Goal: Check status

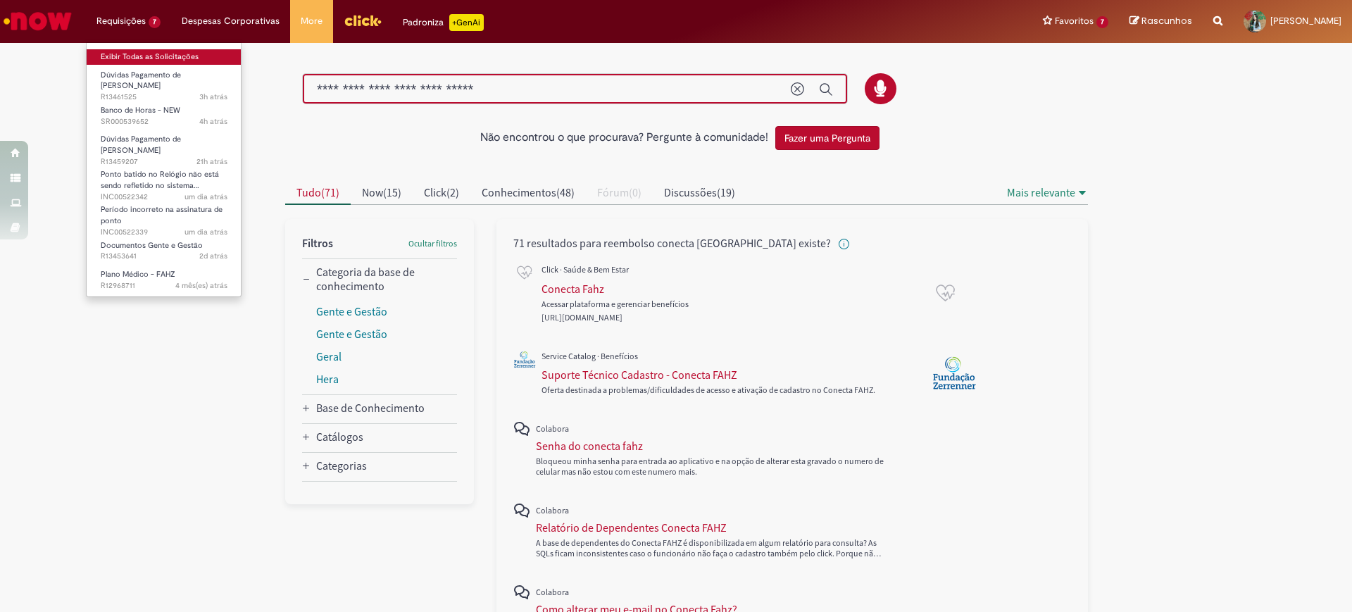
click at [123, 59] on link "Exibir Todas as Solicitações" at bounding box center [164, 56] width 155 height 15
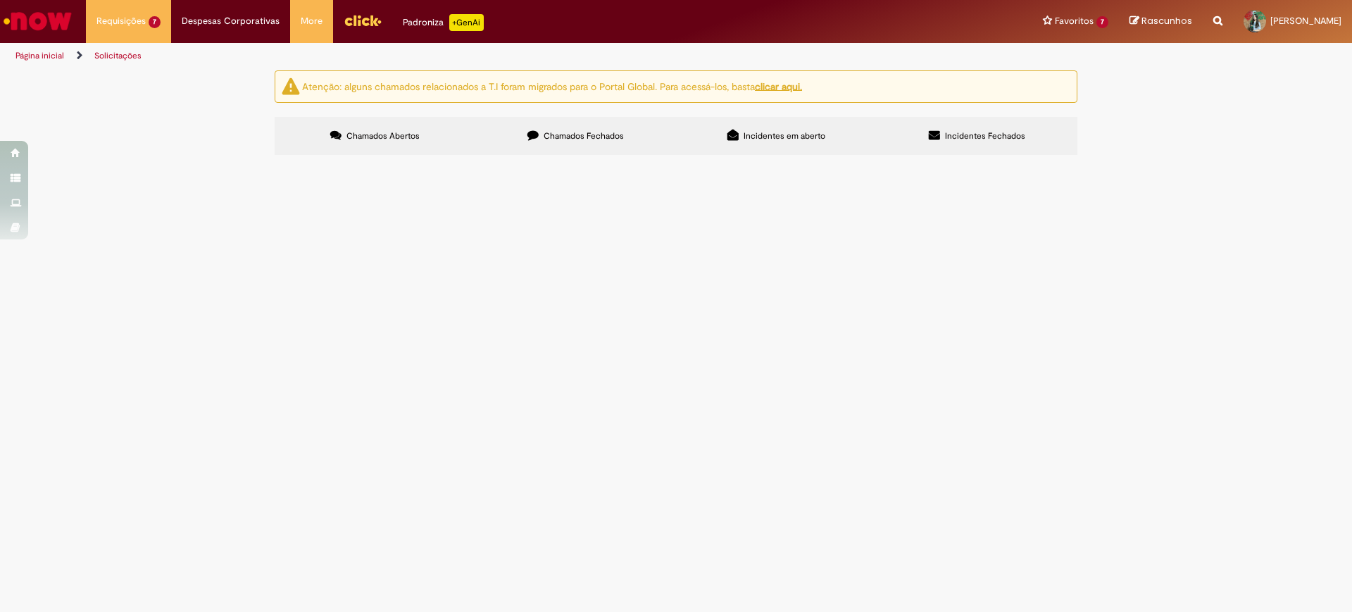
click at [0, 0] on span "Olá, boa tarde! O funcionário [PERSON_NAME] ID 99717320 identificou um erro no …" at bounding box center [0, 0] width 0 height 0
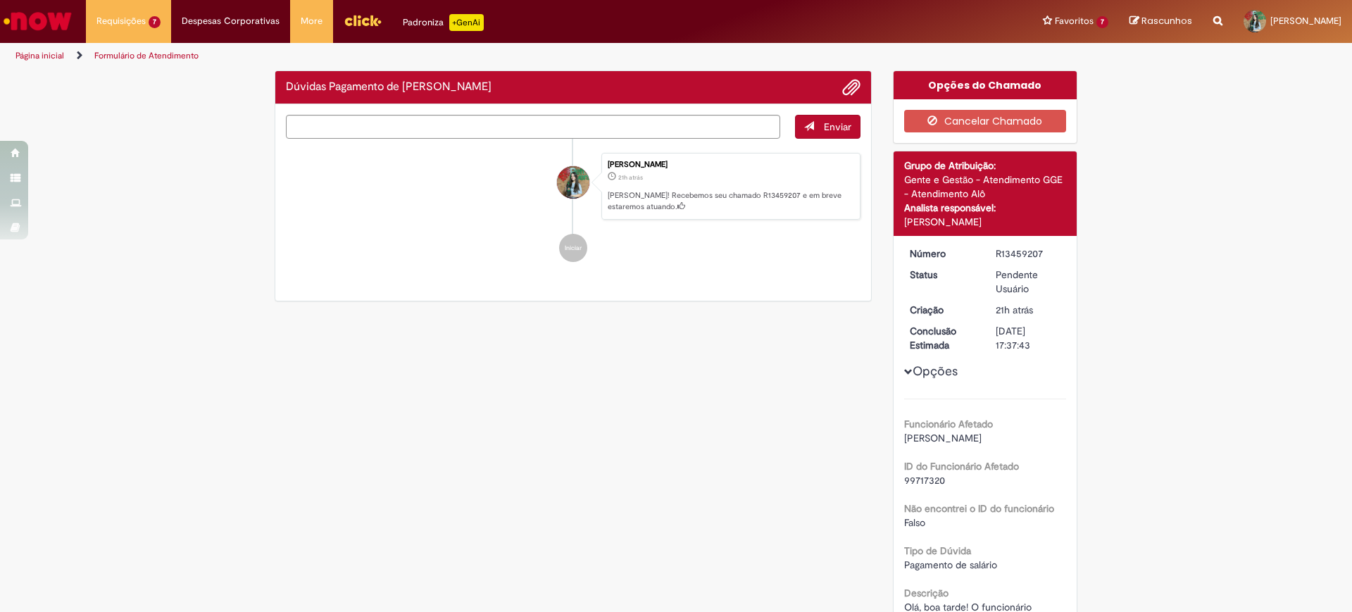
click at [859, 301] on div "Enviar [PERSON_NAME] 21h atrás 21 horas atrás [PERSON_NAME]! Recebemos seu cham…" at bounding box center [573, 202] width 596 height 197
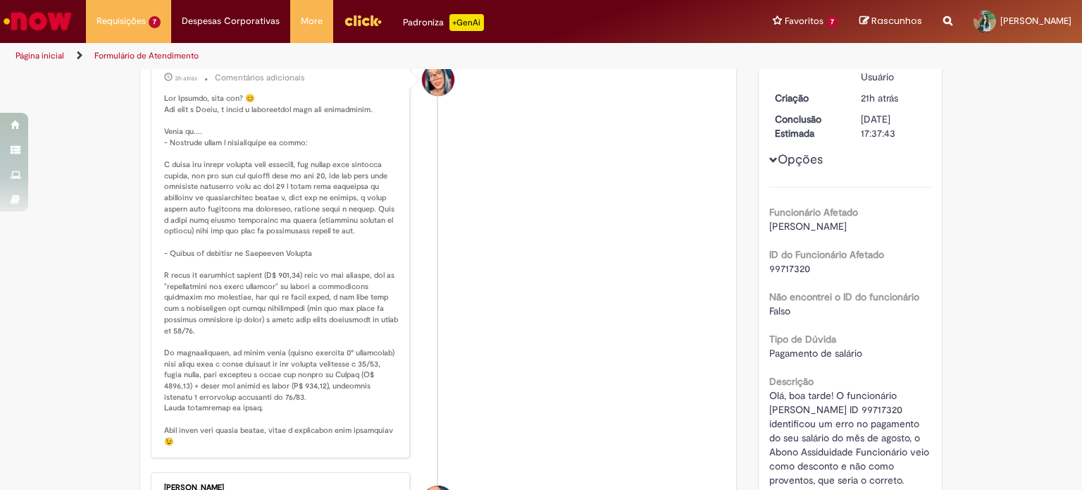
scroll to position [215, 0]
click at [270, 278] on p "Histórico de tíquete" at bounding box center [281, 267] width 235 height 354
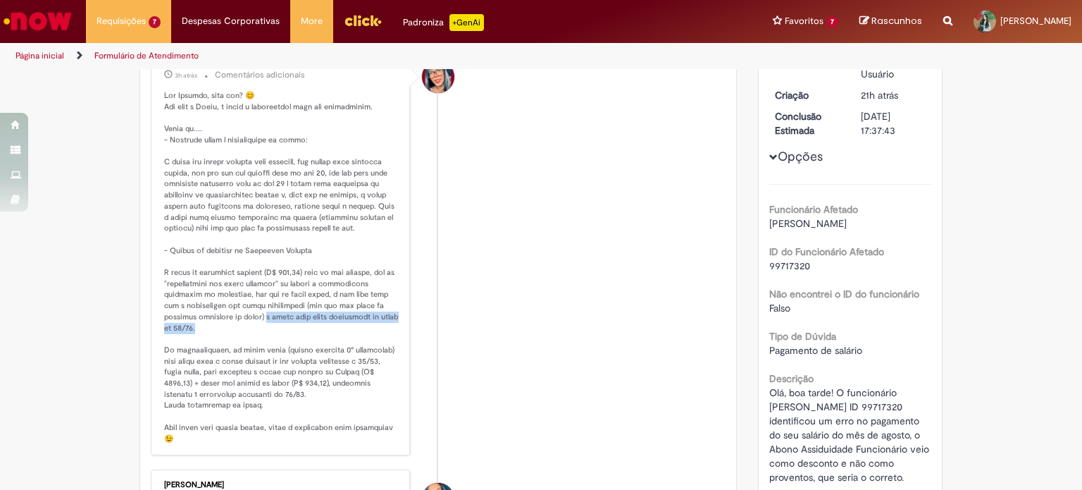
drag, startPoint x: 262, startPoint y: 330, endPoint x: 274, endPoint y: 334, distance: 12.7
click at [274, 334] on p "Histórico de tíquete" at bounding box center [281, 267] width 235 height 354
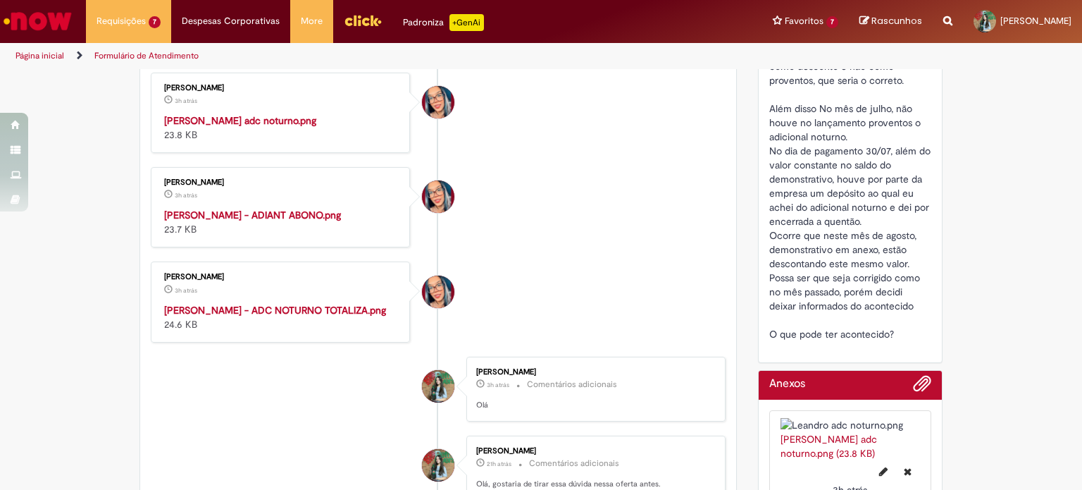
scroll to position [637, 0]
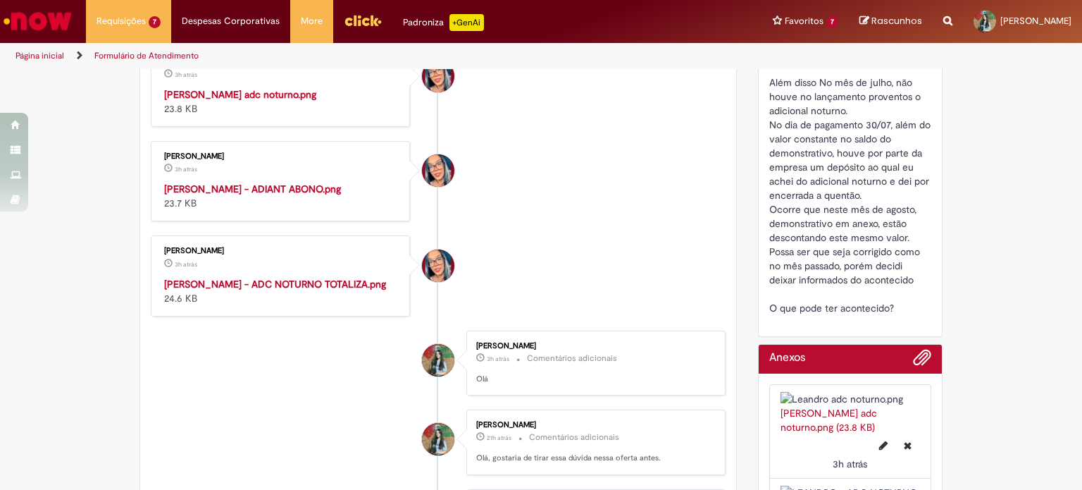
click at [270, 87] on img "Histórico de tíquete" at bounding box center [281, 87] width 235 height 0
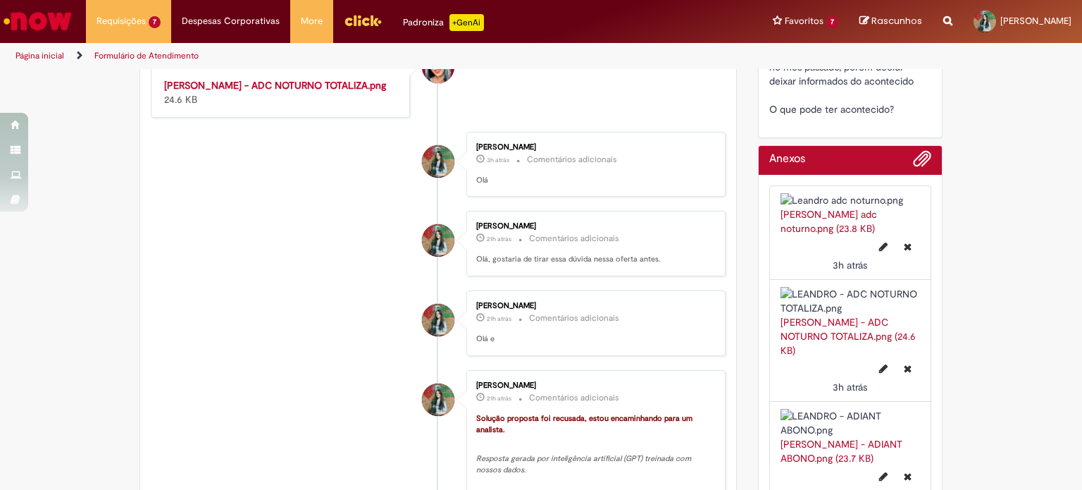
scroll to position [990, 0]
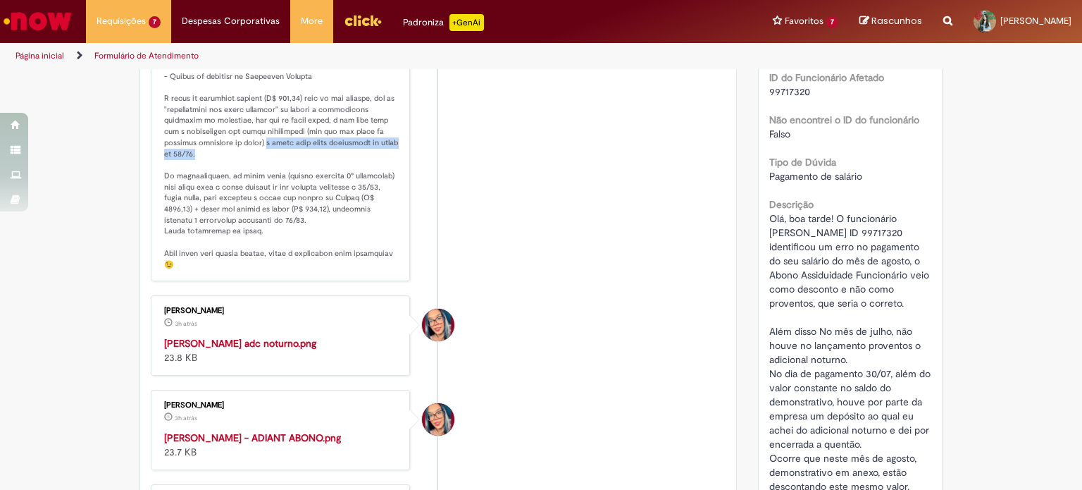
scroll to position [356, 0]
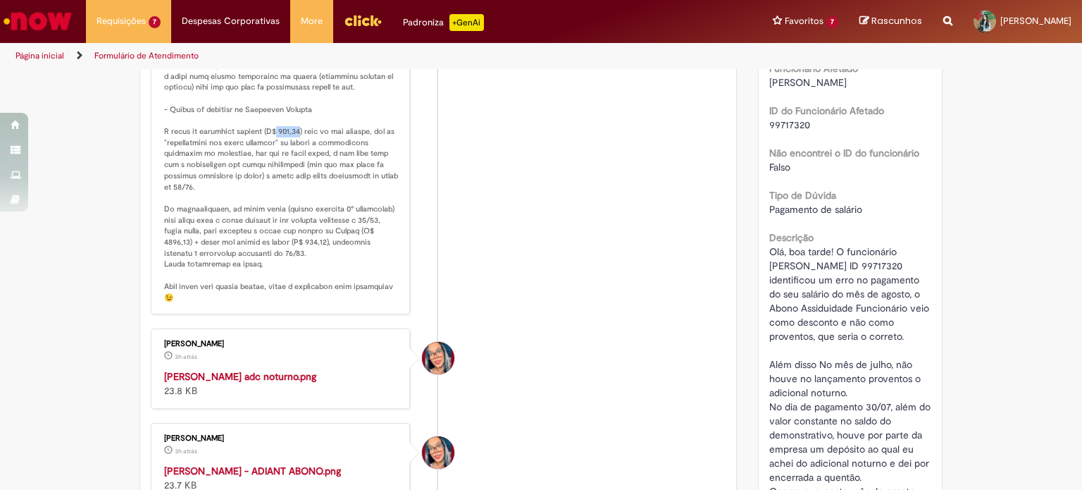
drag, startPoint x: 270, startPoint y: 138, endPoint x: 294, endPoint y: 145, distance: 24.3
click at [294, 145] on p "Histórico de tíquete" at bounding box center [281, 126] width 235 height 354
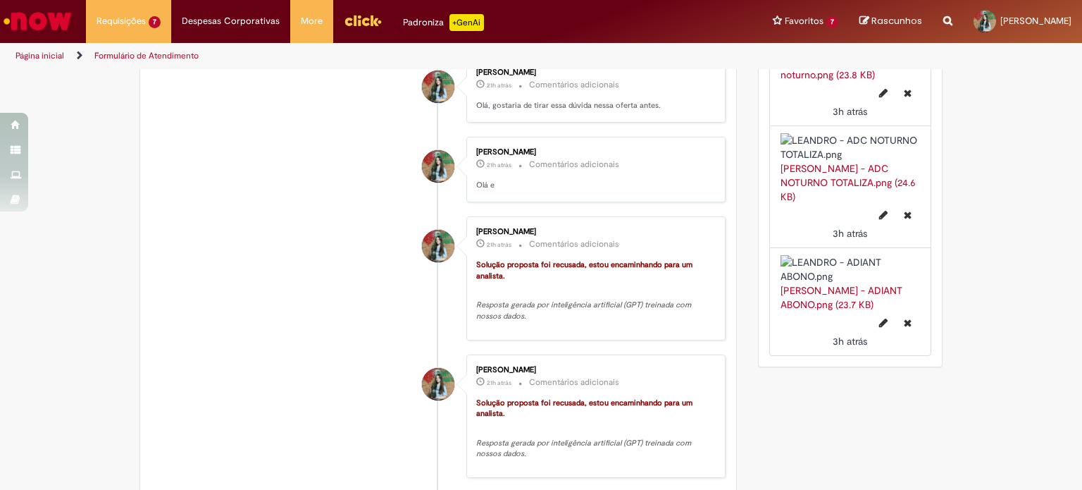
scroll to position [849, 0]
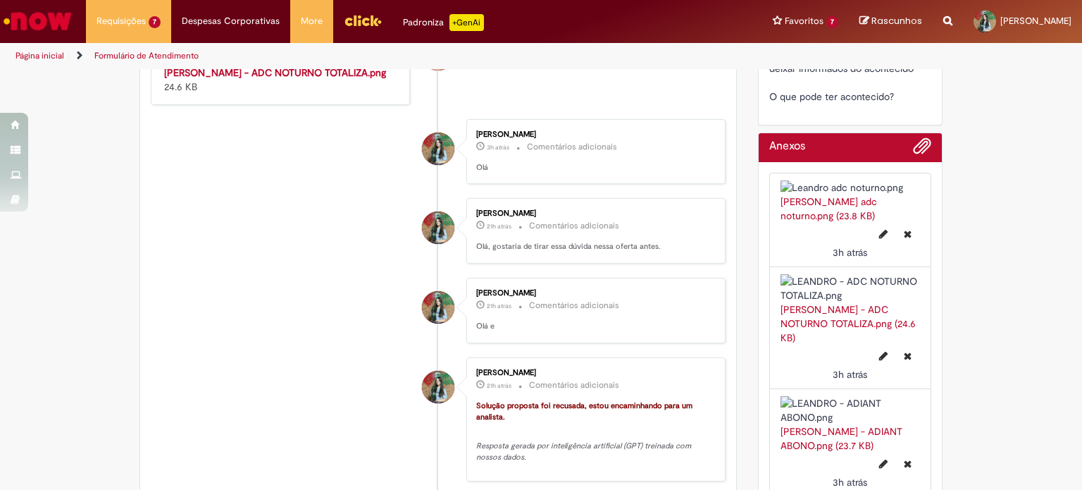
click at [976, 92] on div "Verificar Código de Barras Aguardando Aprovação Aguardando atendimento Em Atend…" at bounding box center [541, 290] width 1082 height 2136
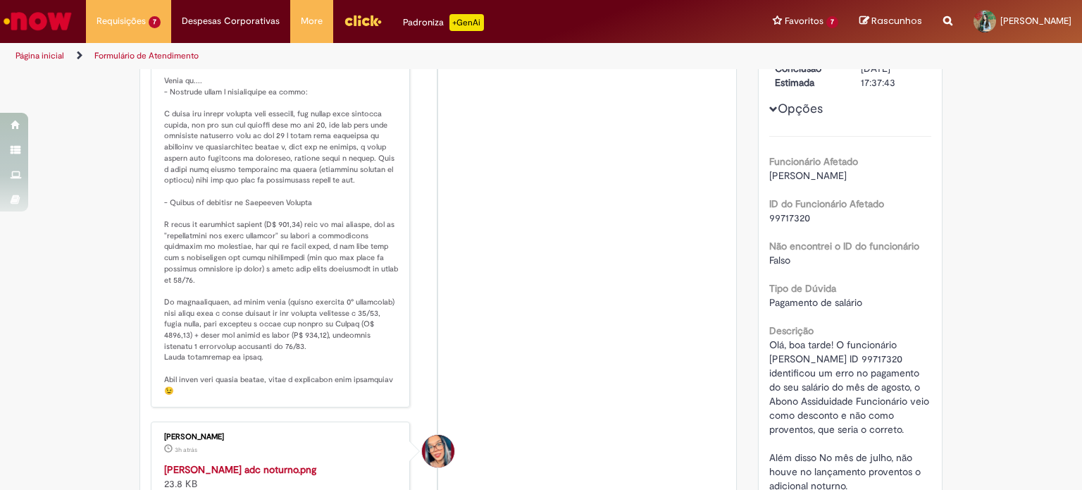
scroll to position [144, 0]
